Goal: Information Seeking & Learning: Learn about a topic

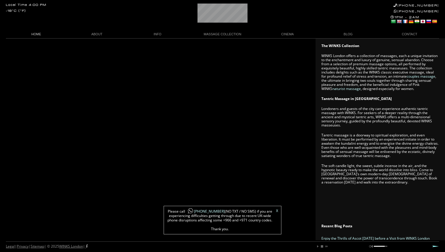
scroll to position [387, 0]
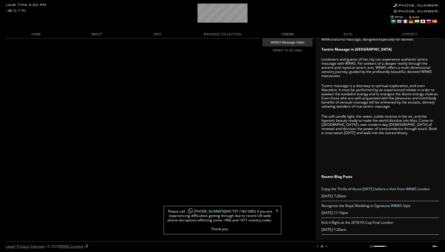
click at [287, 42] on link "WINKS Massage Video" at bounding box center [288, 43] width 50 height 8
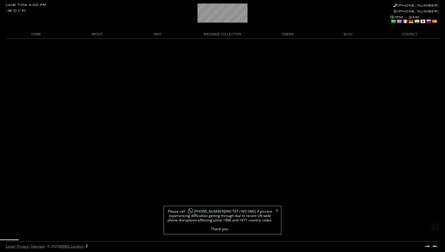
click at [278, 212] on link "X" at bounding box center [277, 211] width 2 height 4
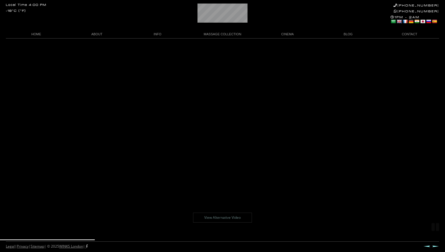
scroll to position [38, 0]
click at [218, 215] on link "View Alternative Video" at bounding box center [222, 218] width 59 height 10
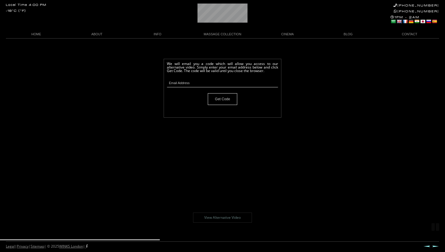
click at [219, 220] on link "View Alternative Video" at bounding box center [222, 218] width 59 height 10
click at [161, 34] on link "INFO" at bounding box center [157, 34] width 61 height 8
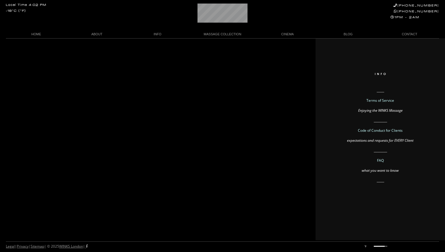
scroll to position [0, 3]
